Goal: Task Accomplishment & Management: Complete application form

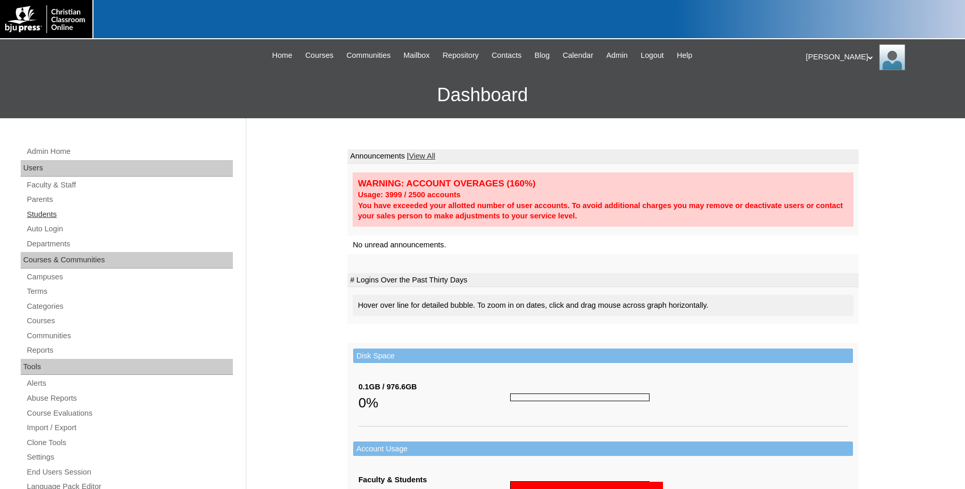
click at [51, 215] on link "Students" at bounding box center [129, 214] width 207 height 13
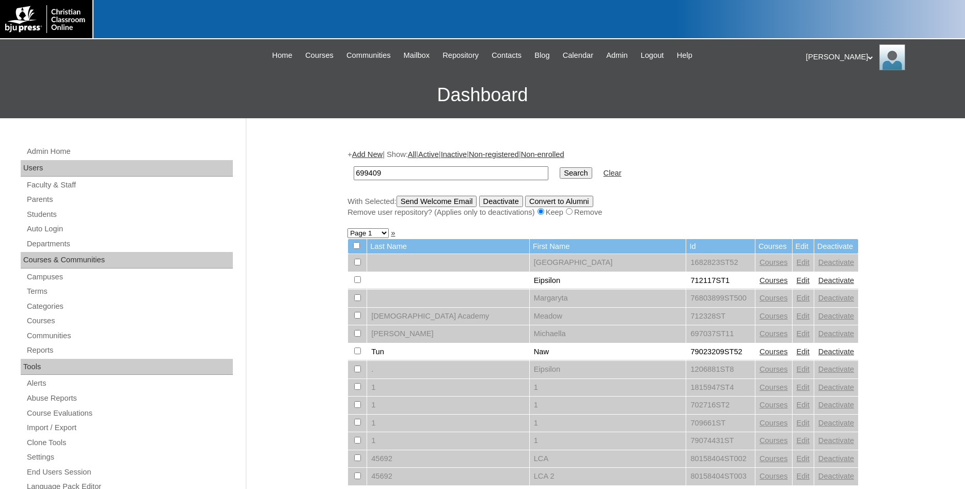
type input "699409"
click at [560, 167] on input "Search" at bounding box center [576, 172] width 32 height 11
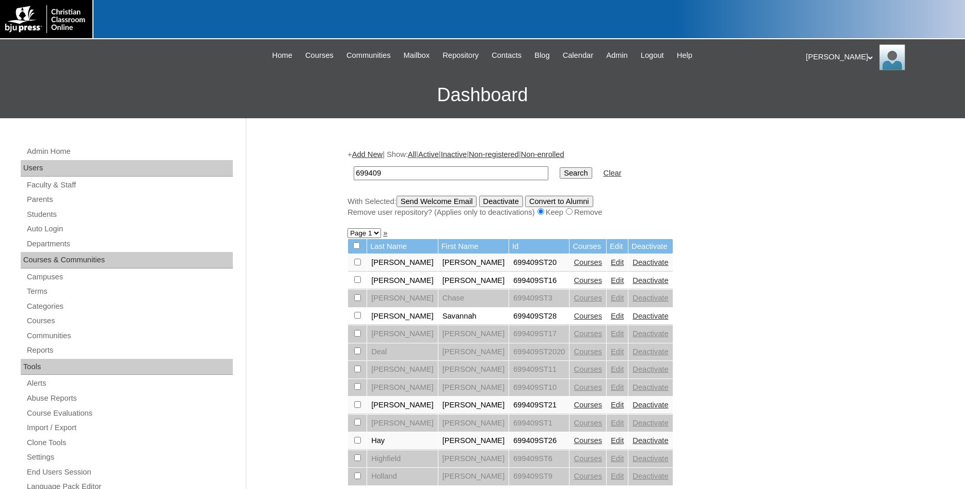
click at [401, 171] on input "699409" at bounding box center [451, 173] width 195 height 14
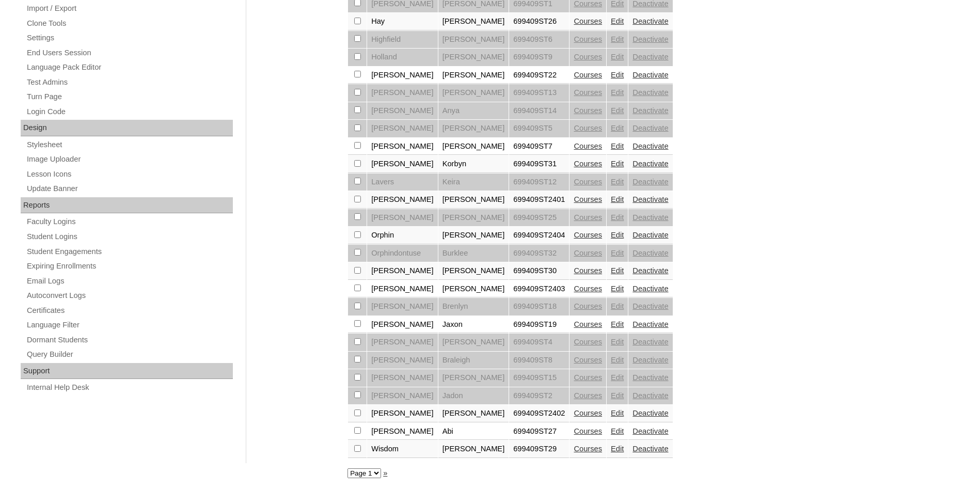
scroll to position [433, 0]
type input "699409ST"
click at [348, 469] on select "Page 1" at bounding box center [365, 474] width 34 height 10
click at [379, 475] on select "Page 1" at bounding box center [365, 474] width 34 height 10
drag, startPoint x: 527, startPoint y: 266, endPoint x: 475, endPoint y: 271, distance: 51.9
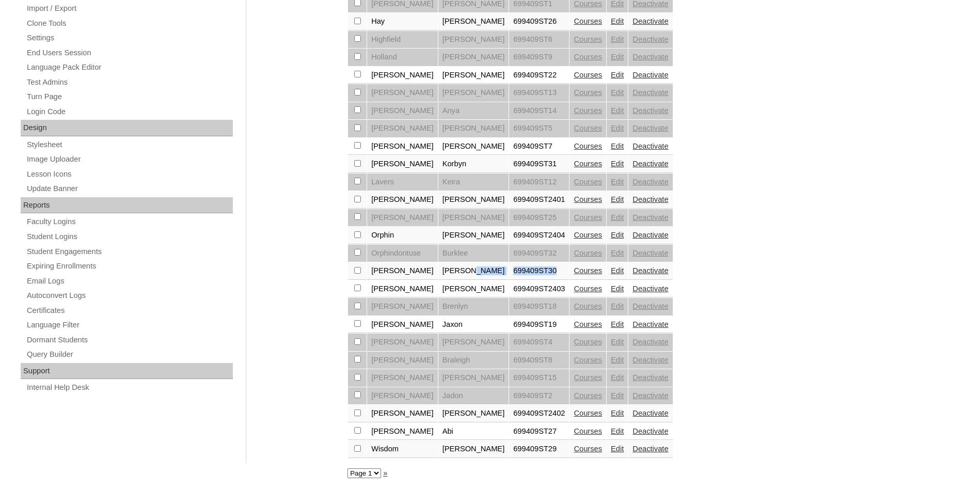
click at [475, 271] on tr "Robertson Kaitlyn 699409ST30 Courses Edit Deactivate" at bounding box center [510, 271] width 324 height 18
copy tr "699409ST30"
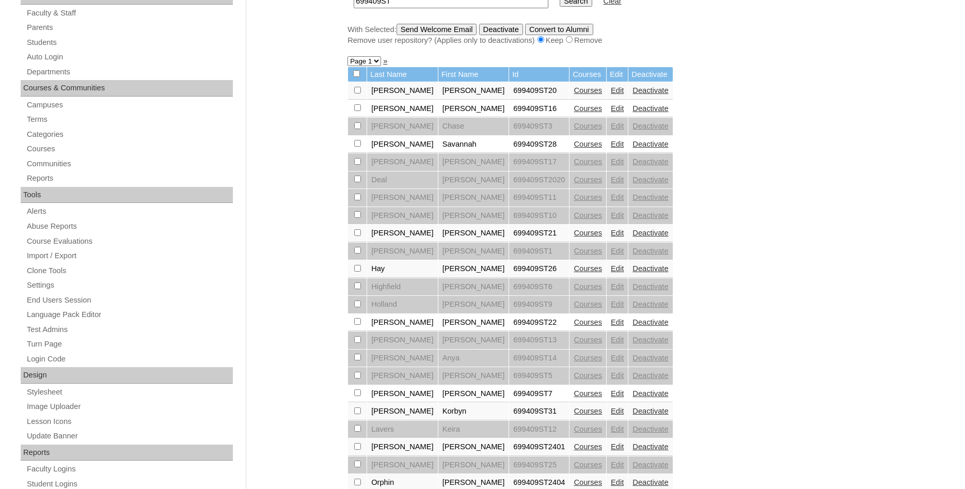
scroll to position [117, 0]
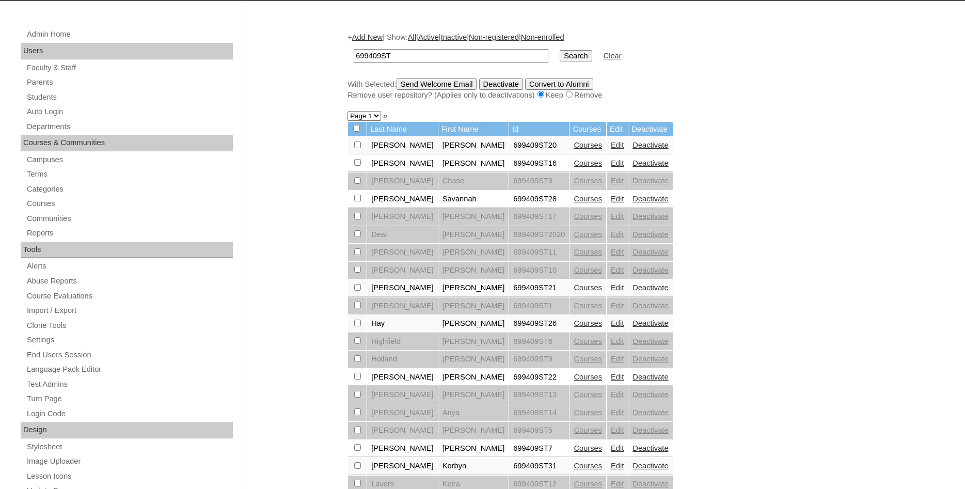
click at [372, 38] on link "Add New" at bounding box center [367, 37] width 30 height 8
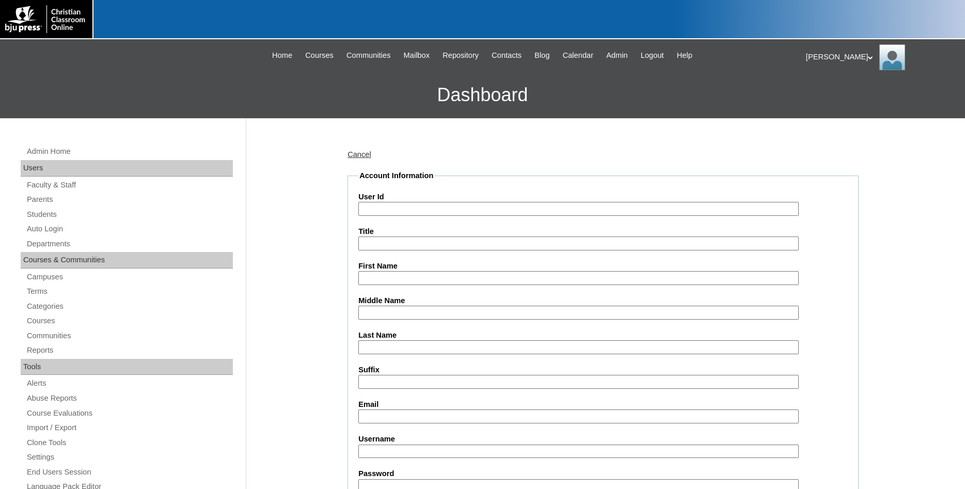
click at [429, 206] on input "User Id" at bounding box center [578, 209] width 441 height 14
paste input "699409ST30"
type input "699409ST33"
click at [440, 276] on input "First Name" at bounding box center [578, 278] width 441 height 14
type input "[PERSON_NAME]"
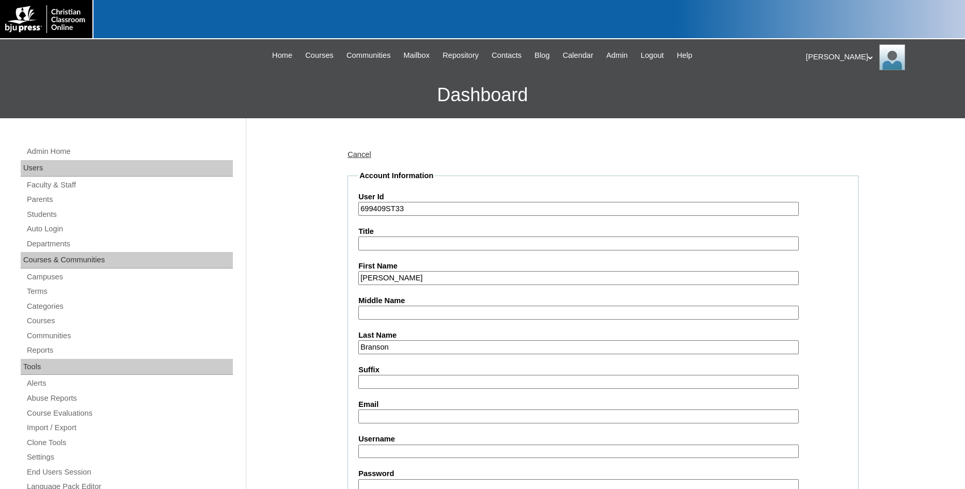
type input "Branson"
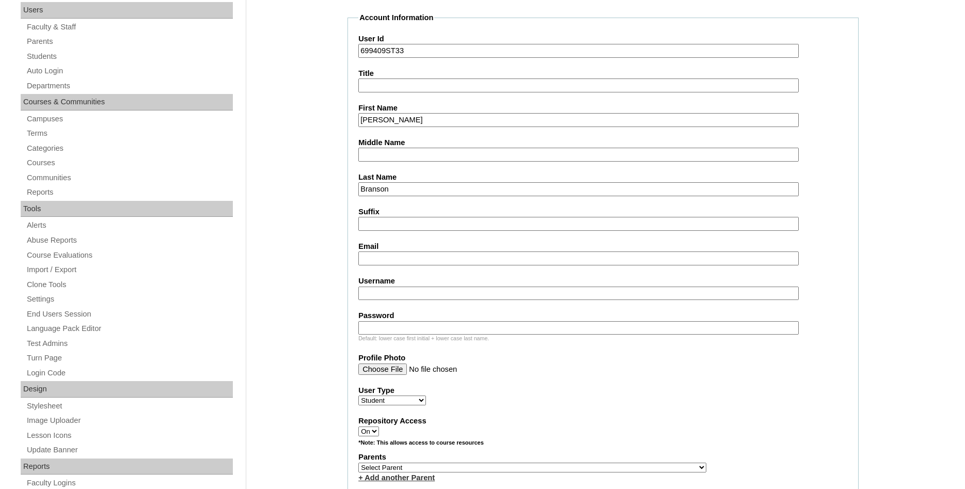
scroll to position [211, 0]
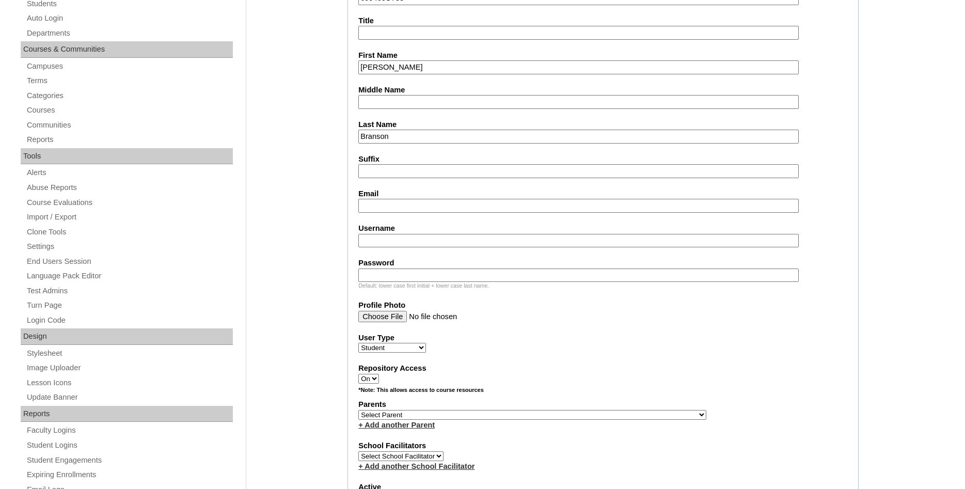
select select "25189"
click option "[PERSON_NAME]" at bounding box center [0, 0] width 0 height 0
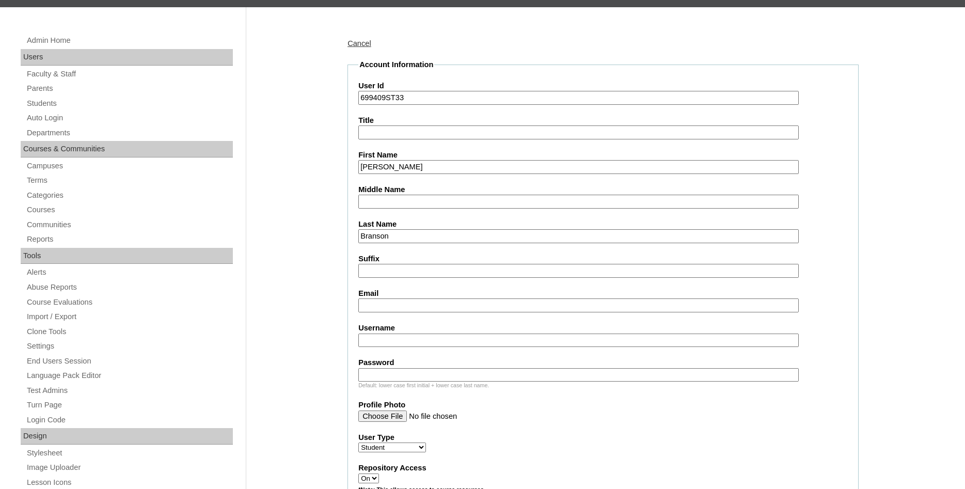
scroll to position [105, 0]
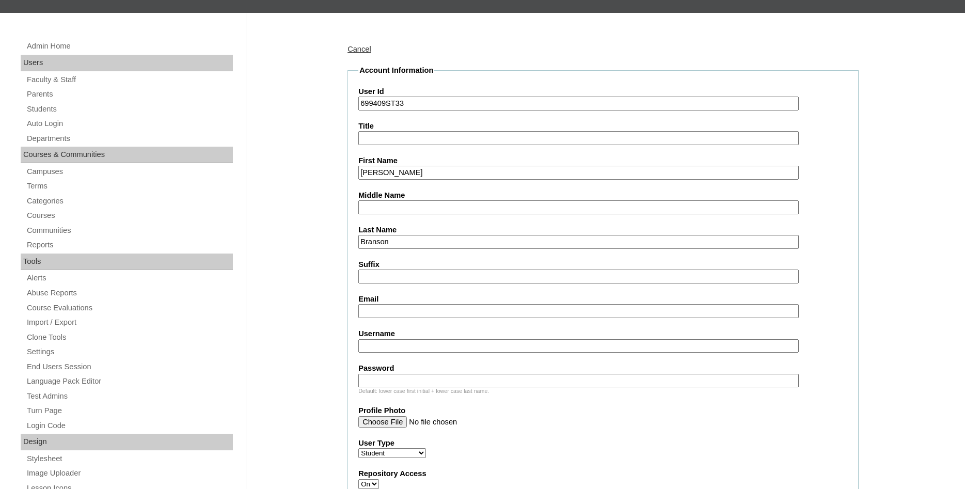
click at [497, 346] on input "Username" at bounding box center [578, 346] width 441 height 14
click at [386, 349] on input "cbramspm" at bounding box center [578, 346] width 441 height 14
drag, startPoint x: 411, startPoint y: 346, endPoint x: 379, endPoint y: 349, distance: 31.6
click at [379, 349] on input "cbramspm" at bounding box center [578, 346] width 441 height 14
type input "cbranson"
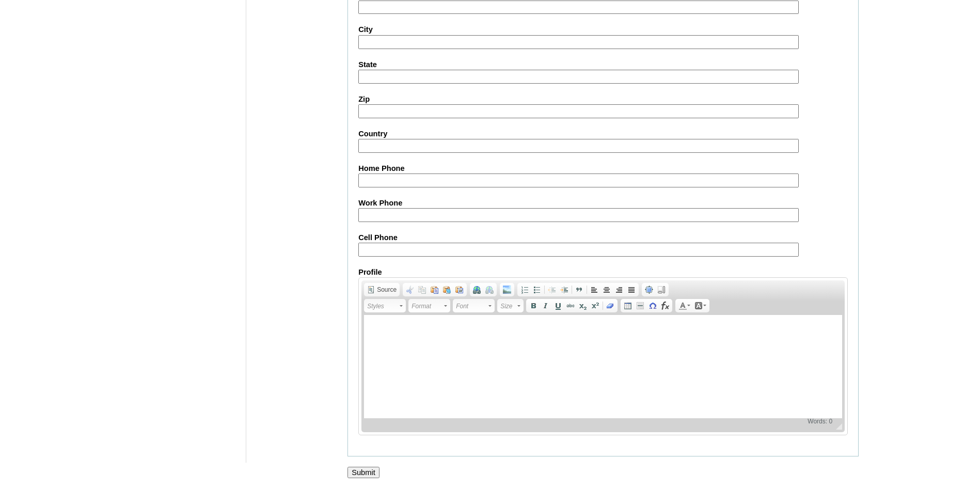
scroll to position [1099, 0]
type input "Mustang01"
click at [360, 476] on input "Submit" at bounding box center [364, 472] width 32 height 11
